Goal: Download file/media

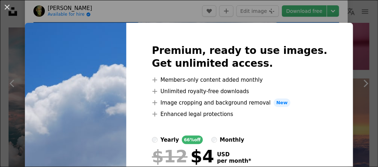
click at [359, 17] on div "An X shape Premium, ready to use images. Get unlimited access. A plus sign Memb…" at bounding box center [189, 83] width 378 height 167
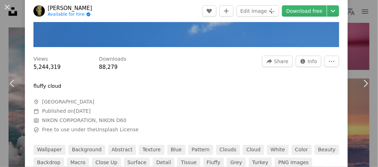
scroll to position [158, 0]
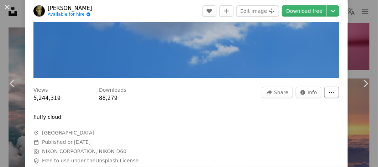
click at [329, 89] on icon "More Actions" at bounding box center [332, 92] width 6 height 6
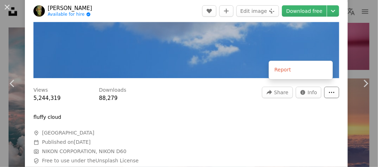
click at [329, 89] on icon "More Actions" at bounding box center [332, 92] width 6 height 6
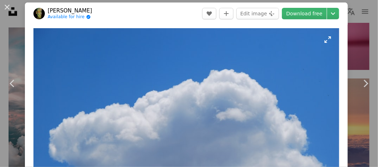
scroll to position [0, 0]
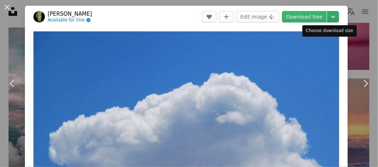
click at [328, 15] on icon "Chevron down" at bounding box center [333, 16] width 11 height 9
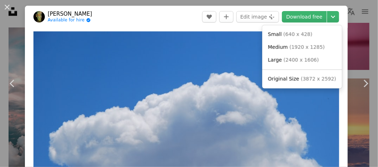
click at [174, 51] on dialog "An X shape Chevron left Chevron right engin akyurt Available for hire A checkma…" at bounding box center [189, 83] width 378 height 167
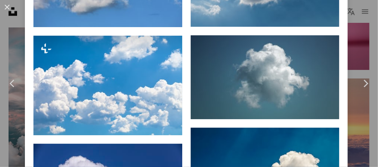
scroll to position [752, 0]
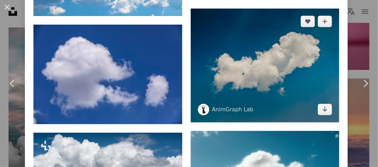
click at [282, 44] on img at bounding box center [265, 65] width 149 height 113
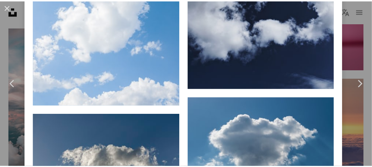
scroll to position [1497, 0]
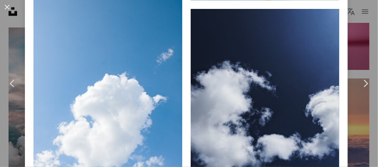
click at [9, 4] on button "An X shape" at bounding box center [7, 7] width 9 height 9
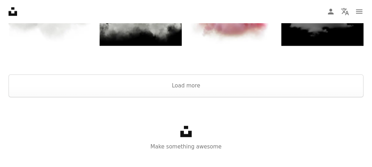
scroll to position [1267, 0]
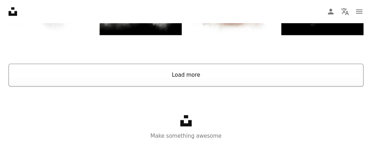
click at [213, 83] on button "Load more" at bounding box center [186, 74] width 355 height 23
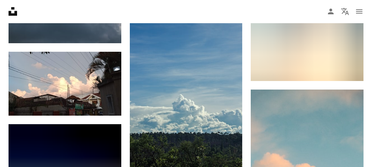
scroll to position [3285, 0]
